Goal: Task Accomplishment & Management: Use online tool/utility

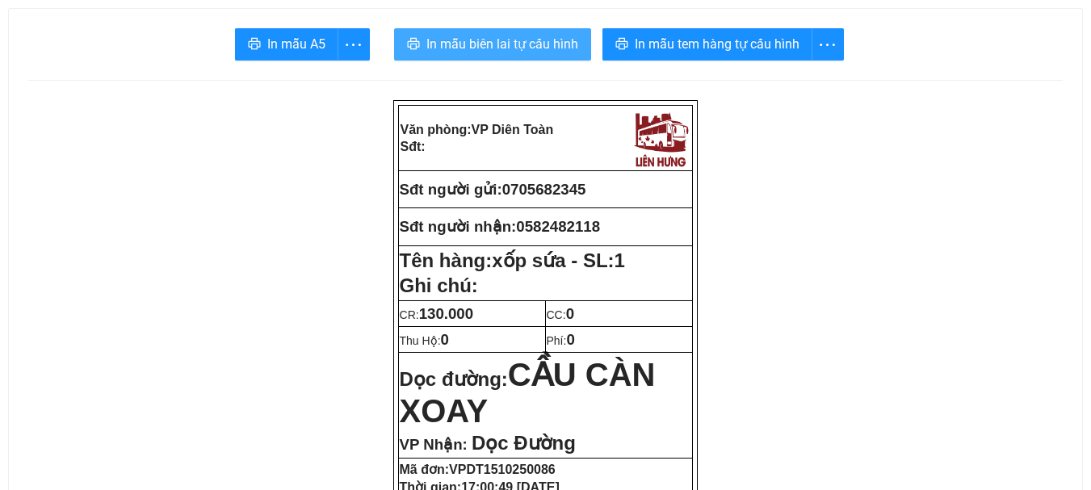
click at [464, 40] on span "In mẫu biên lai tự cấu hình" at bounding box center [502, 44] width 152 height 20
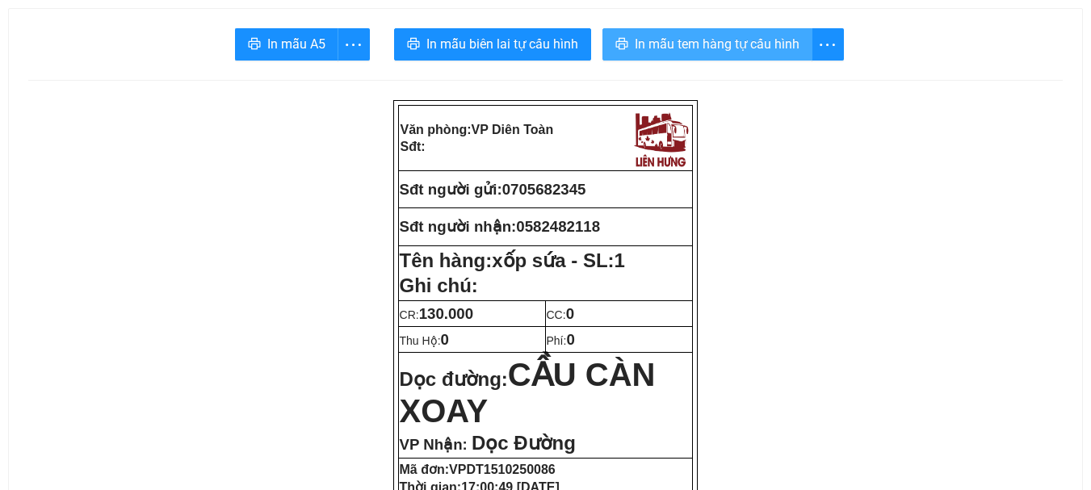
click at [683, 55] on button "In mẫu tem hàng tự cấu hình" at bounding box center [707, 44] width 210 height 32
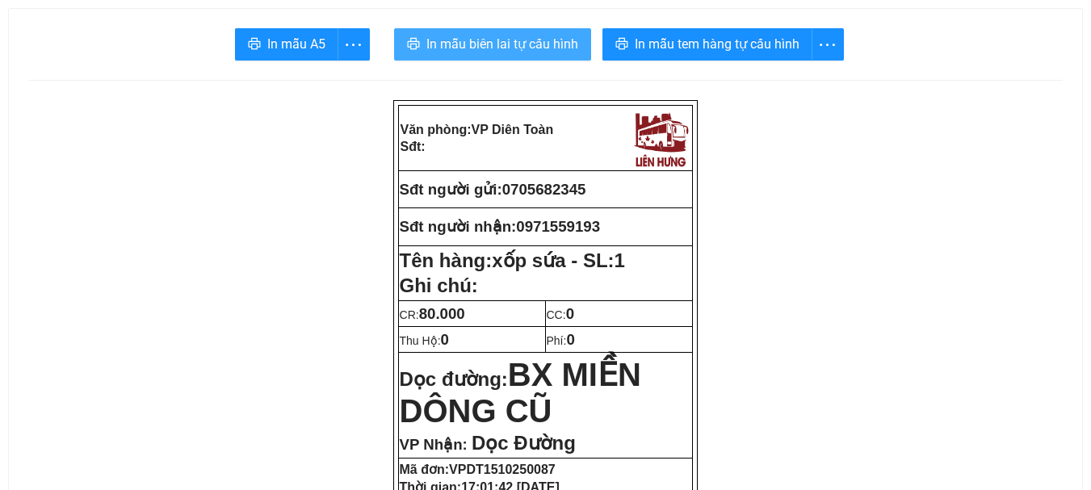
click at [562, 44] on span "In mẫu biên lai tự cấu hình" at bounding box center [502, 44] width 152 height 20
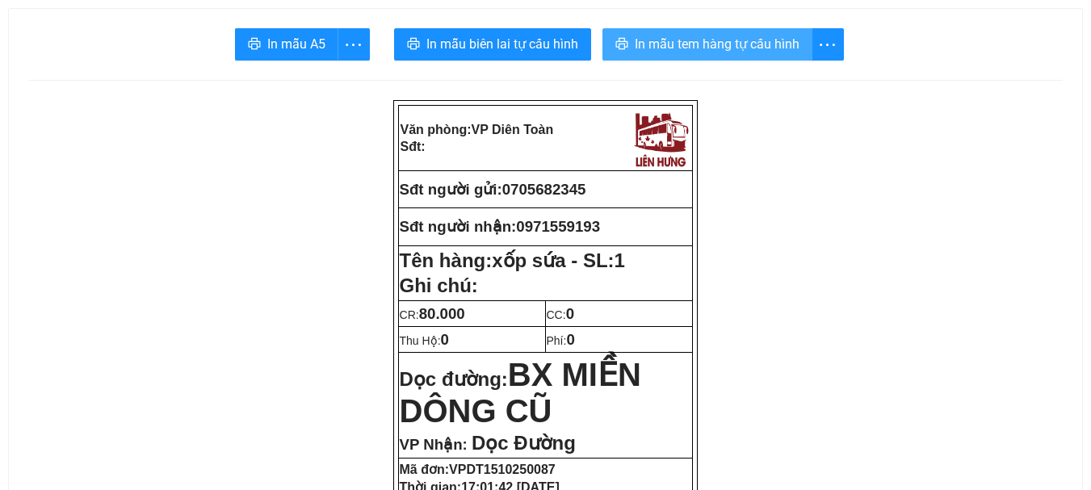
click at [752, 46] on span "In mẫu tem hàng tự cấu hình" at bounding box center [717, 44] width 165 height 20
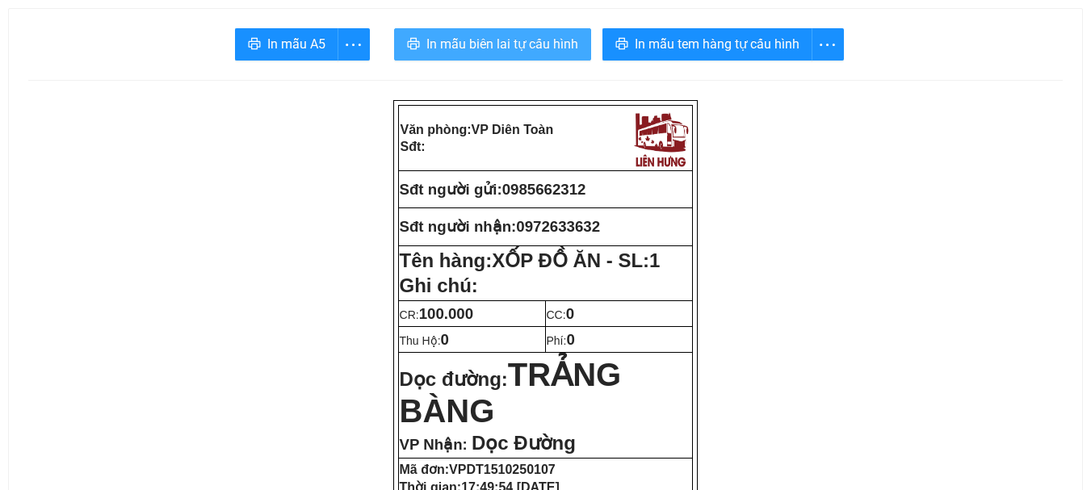
click at [556, 39] on span "In mẫu biên lai tự cấu hình" at bounding box center [502, 44] width 152 height 20
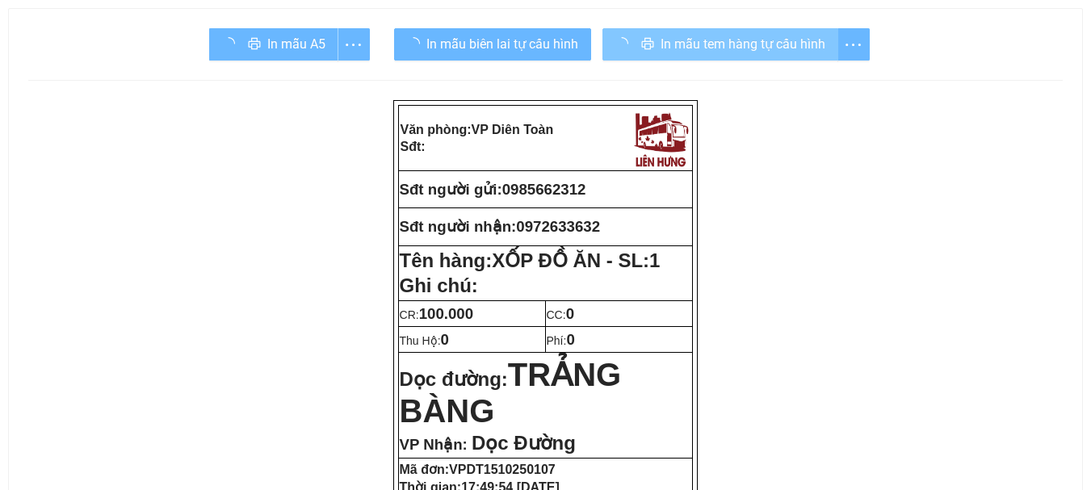
click at [702, 34] on span "In mẫu tem hàng tự cấu hình" at bounding box center [742, 44] width 165 height 20
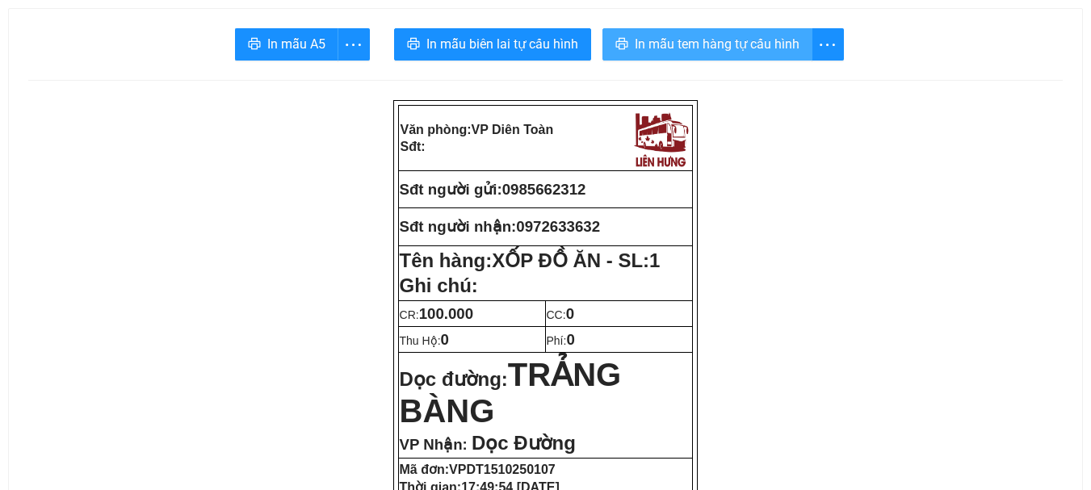
click at [710, 44] on span "In mẫu tem hàng tự cấu hình" at bounding box center [717, 44] width 165 height 20
